Goal: Transaction & Acquisition: Book appointment/travel/reservation

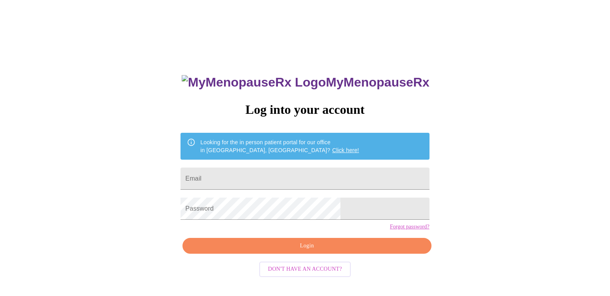
scroll to position [8, 0]
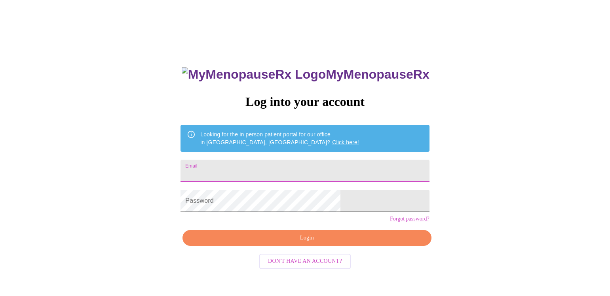
click at [254, 166] on input "Email" at bounding box center [304, 171] width 249 height 22
type input "[PERSON_NAME][EMAIL_ADDRESS][PERSON_NAME][DOMAIN_NAME]"
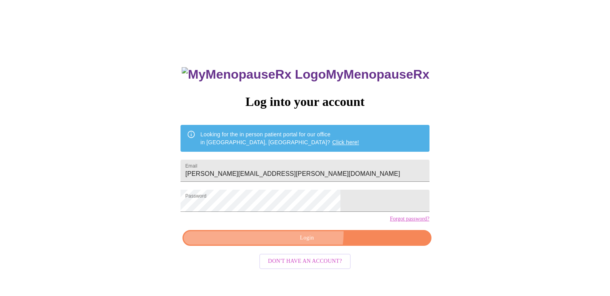
click at [303, 243] on span "Login" at bounding box center [307, 239] width 230 height 10
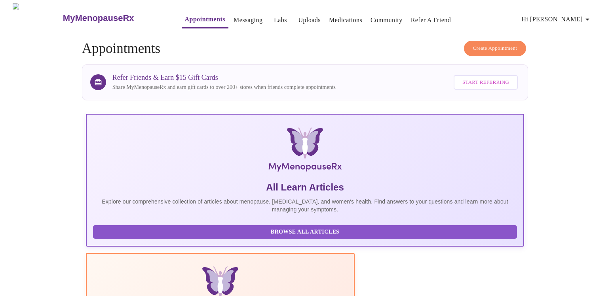
click at [496, 46] on span "Create Appointment" at bounding box center [495, 48] width 44 height 9
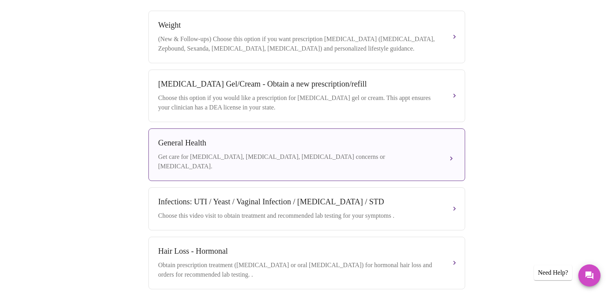
scroll to position [312, 0]
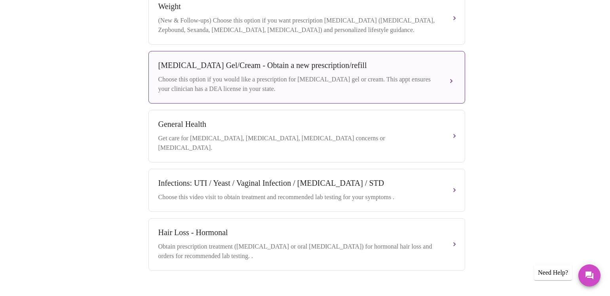
click at [445, 82] on div "[MEDICAL_DATA] Gel/Cream - Obtain a new prescription/refill Choose this option …" at bounding box center [306, 77] width 297 height 33
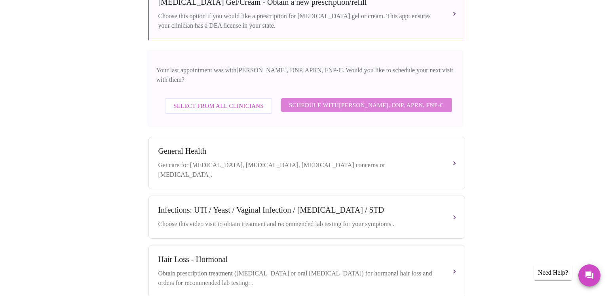
click at [333, 104] on span "Schedule with [PERSON_NAME], DNP, APRN, FNP-C" at bounding box center [366, 105] width 155 height 10
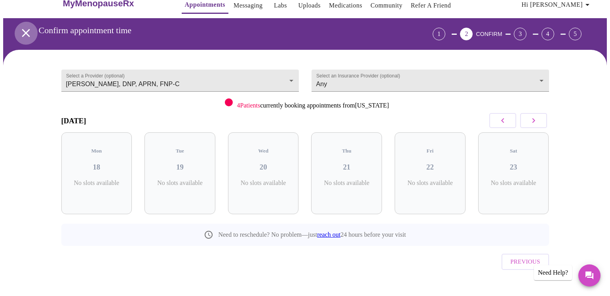
click at [22, 29] on icon "open drawer" at bounding box center [26, 33] width 8 height 8
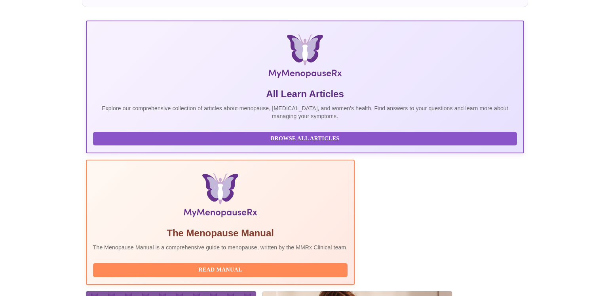
scroll to position [27, 0]
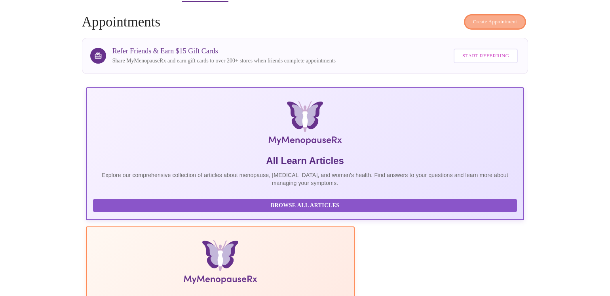
click at [486, 20] on span "Create Appointment" at bounding box center [495, 21] width 44 height 9
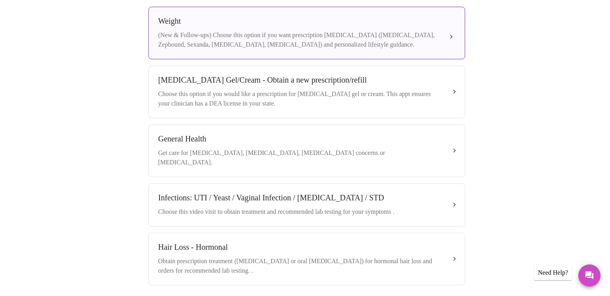
scroll to position [322, 0]
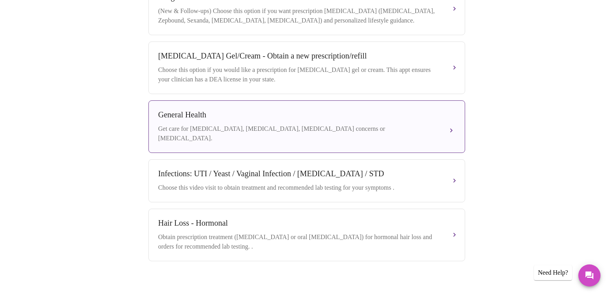
click at [313, 128] on div "Get care for [MEDICAL_DATA], [MEDICAL_DATA], [MEDICAL_DATA] concerns or [MEDICA…" at bounding box center [298, 133] width 281 height 19
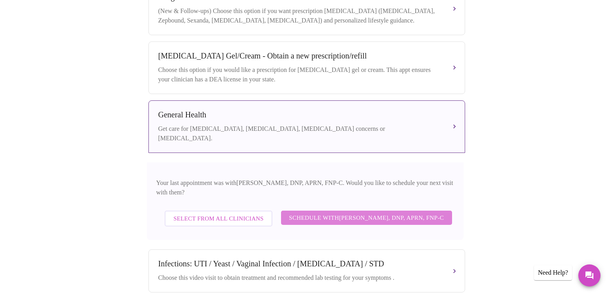
click at [298, 214] on span "Schedule with [PERSON_NAME], DNP, APRN, FNP-C" at bounding box center [366, 218] width 155 height 10
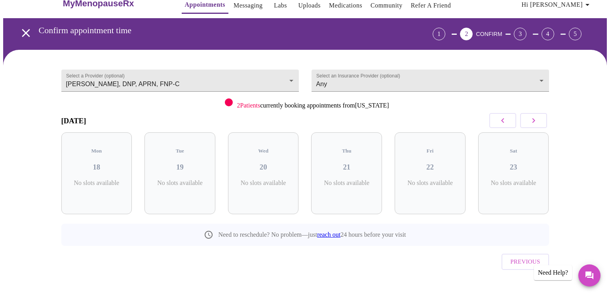
click at [534, 123] on icon "button" at bounding box center [533, 120] width 9 height 9
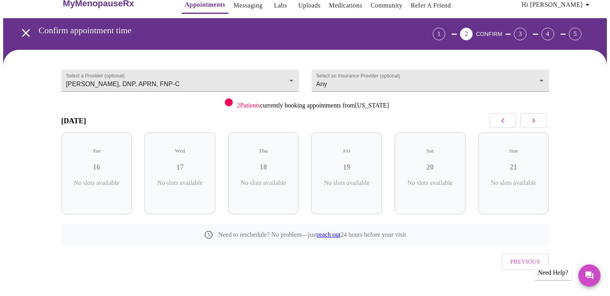
click at [534, 123] on icon "button" at bounding box center [533, 120] width 9 height 9
click at [502, 122] on icon "button" at bounding box center [502, 120] width 9 height 9
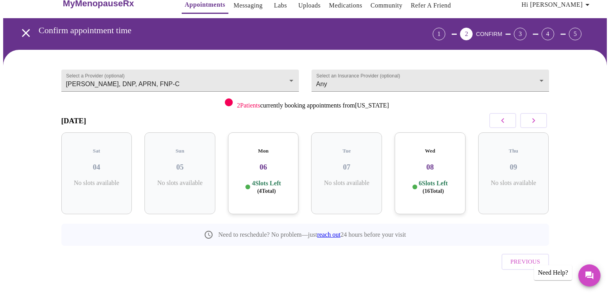
click at [502, 122] on icon "button" at bounding box center [502, 120] width 9 height 9
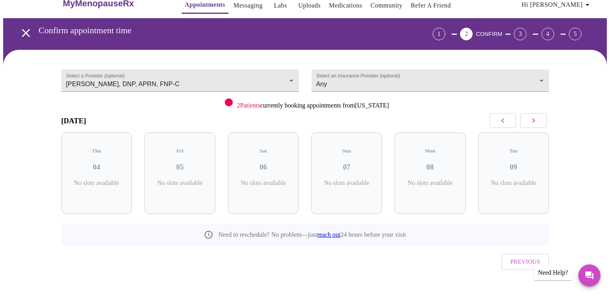
click at [502, 122] on icon "button" at bounding box center [502, 120] width 9 height 9
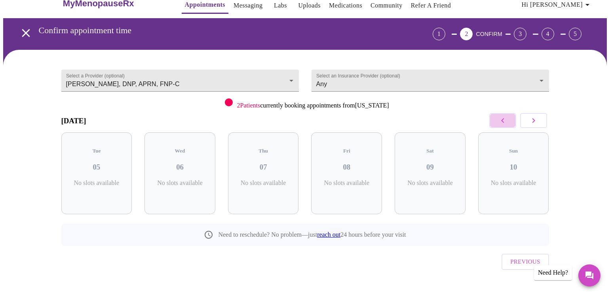
click at [502, 122] on icon "button" at bounding box center [502, 120] width 9 height 9
click at [256, 78] on body "MyMenopauseRx Appointments Messaging Labs Uploads Medications Community Refer a…" at bounding box center [305, 149] width 604 height 321
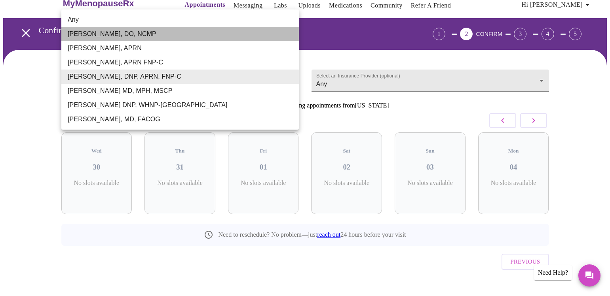
click at [244, 34] on li "[PERSON_NAME], DO, NCMP" at bounding box center [179, 34] width 237 height 14
type input "[PERSON_NAME], DO, NCMP"
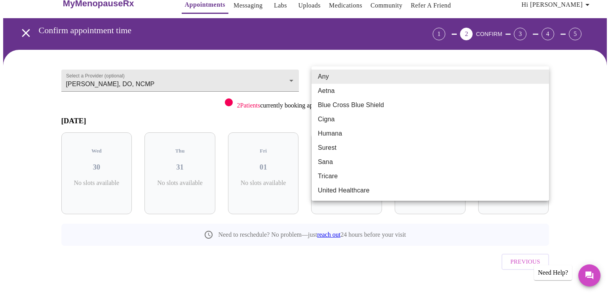
click at [355, 79] on body "MyMenopauseRx Appointments Messaging Labs Uploads Medications Community Refer a…" at bounding box center [305, 149] width 604 height 321
click at [353, 92] on li "Aetna" at bounding box center [429, 91] width 237 height 14
type input "Aetna"
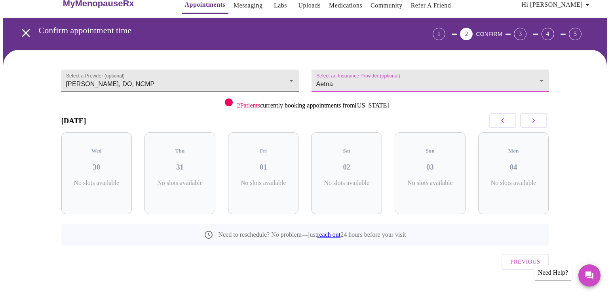
click at [531, 117] on icon "button" at bounding box center [533, 120] width 9 height 9
click at [256, 80] on body "MyMenopauseRx Appointments Messaging Labs Uploads Medications Community Refer a…" at bounding box center [305, 149] width 604 height 321
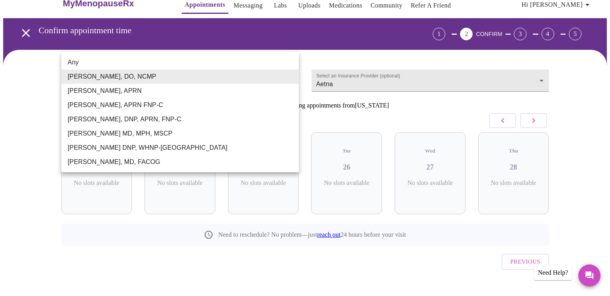
click at [255, 91] on li "[PERSON_NAME], APRN" at bounding box center [179, 91] width 237 height 14
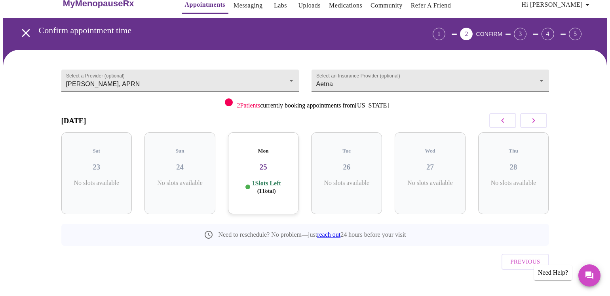
click at [270, 148] on h5 "Mon" at bounding box center [263, 151] width 58 height 6
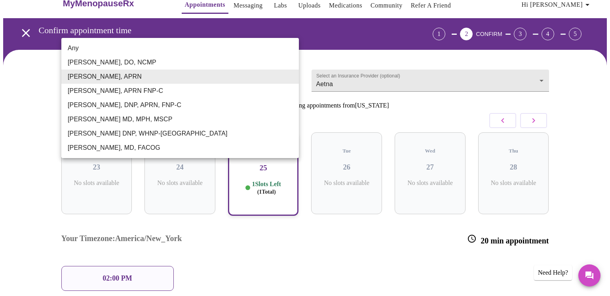
click at [239, 80] on body "MyMenopauseRx Appointments Messaging Labs Uploads Medications Community Refer a…" at bounding box center [305, 188] width 604 height 398
click at [237, 91] on li "[PERSON_NAME], APRN FNP-C" at bounding box center [179, 91] width 237 height 14
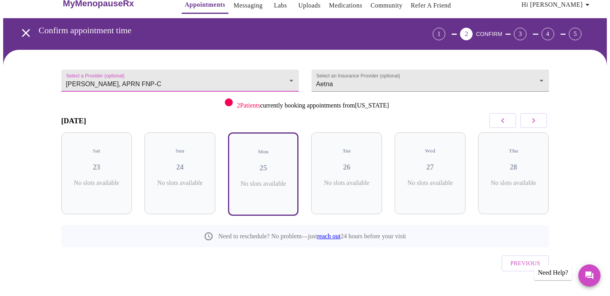
click at [504, 116] on icon "button" at bounding box center [502, 120] width 9 height 9
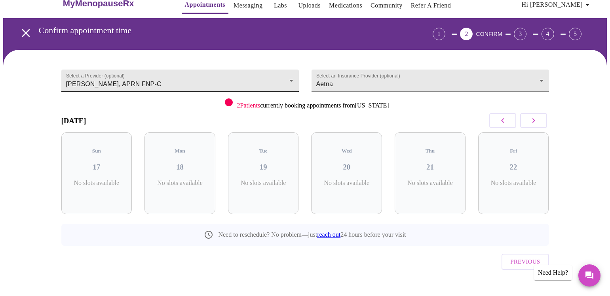
click at [262, 70] on body "MyMenopauseRx Appointments Messaging Labs Uploads Medications Community Refer a…" at bounding box center [305, 149] width 604 height 321
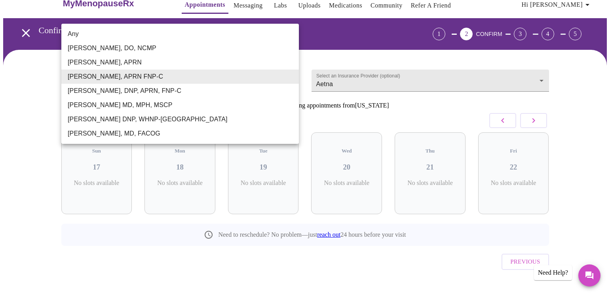
click at [257, 106] on li "[PERSON_NAME] MD, MPH, MSCP" at bounding box center [179, 105] width 237 height 14
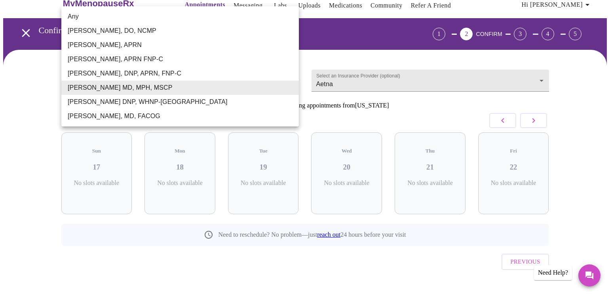
click at [255, 80] on body "MyMenopauseRx Appointments Messaging Labs Uploads Medications Community Refer a…" at bounding box center [305, 149] width 604 height 321
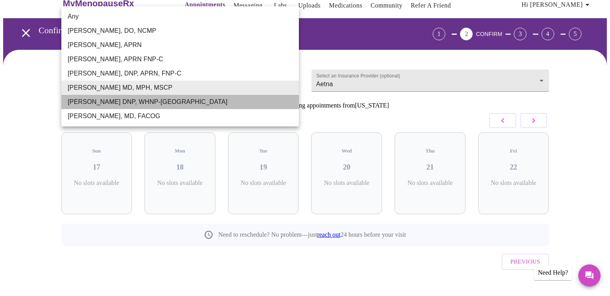
click at [253, 105] on li "[PERSON_NAME] DNP, WHNP-[GEOGRAPHIC_DATA]" at bounding box center [179, 102] width 237 height 14
type input "[PERSON_NAME] DNP, WHNP-[GEOGRAPHIC_DATA]"
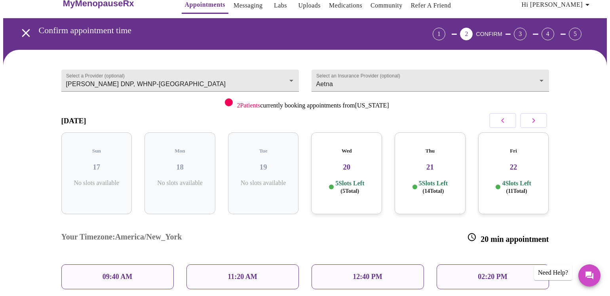
click at [497, 163] on h3 "22" at bounding box center [513, 167] width 58 height 9
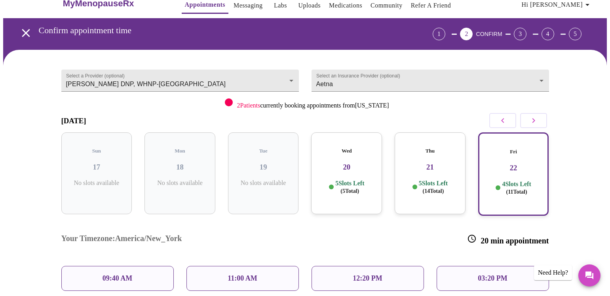
click at [486, 275] on p "03:20 PM" at bounding box center [492, 279] width 29 height 8
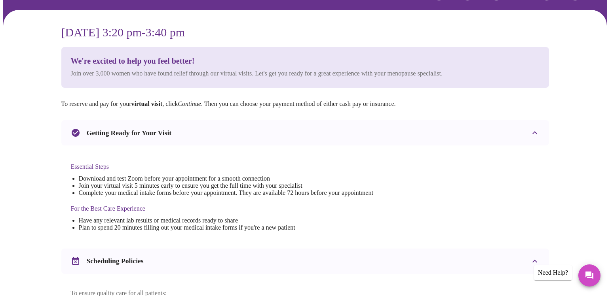
scroll to position [277, 0]
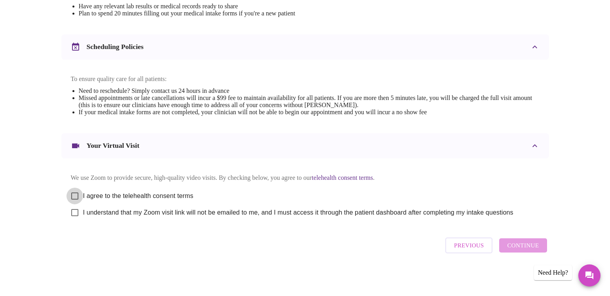
click at [79, 194] on input "I agree to the telehealth consent terms" at bounding box center [74, 196] width 17 height 17
checkbox input "true"
click at [75, 214] on input "I understand that my Zoom visit link will not be emailed to me, and I must acce…" at bounding box center [74, 213] width 17 height 17
checkbox input "true"
click at [520, 250] on span "Continue" at bounding box center [523, 246] width 32 height 10
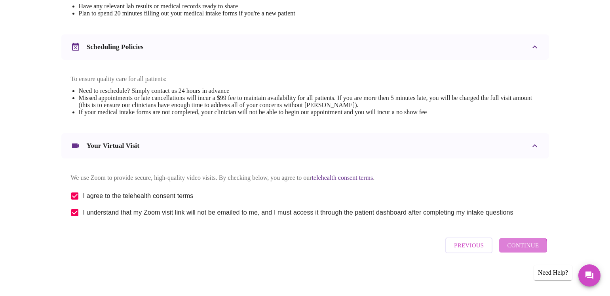
scroll to position [40, 0]
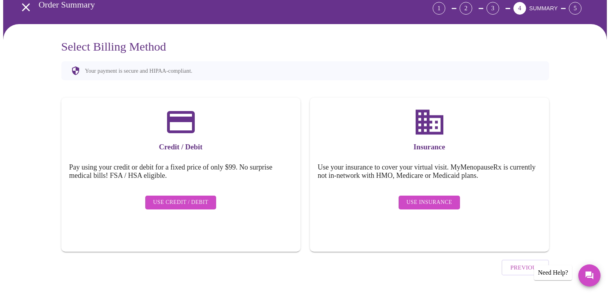
click at [441, 185] on div "Insurance Use your insurance to cover your virtual visit. MyMenopauseRx is curr…" at bounding box center [429, 175] width 239 height 154
click at [441, 198] on span "Use Insurance" at bounding box center [429, 203] width 46 height 10
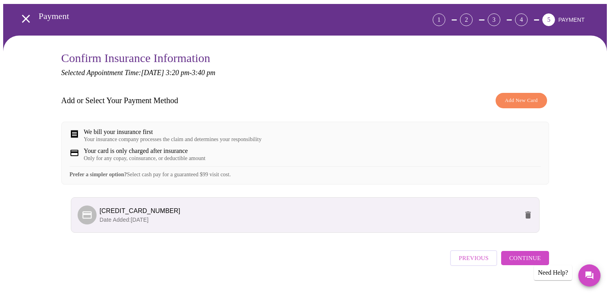
scroll to position [47, 0]
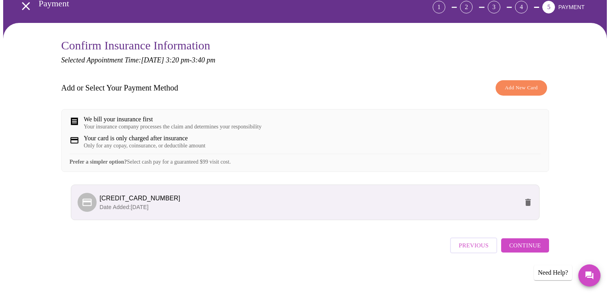
click at [516, 251] on span "Continue" at bounding box center [525, 246] width 32 height 10
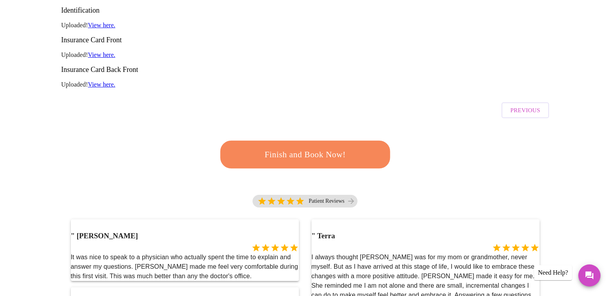
scroll to position [231, 0]
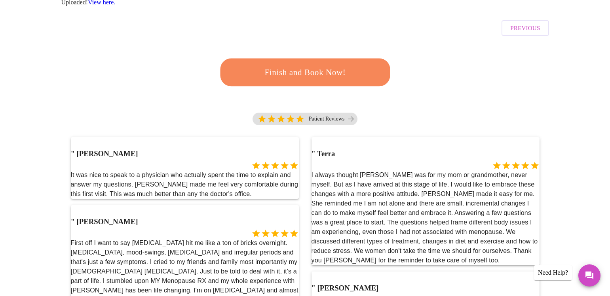
click at [330, 65] on span "Finish and Book Now!" at bounding box center [305, 72] width 150 height 15
